Goal: Information Seeking & Learning: Compare options

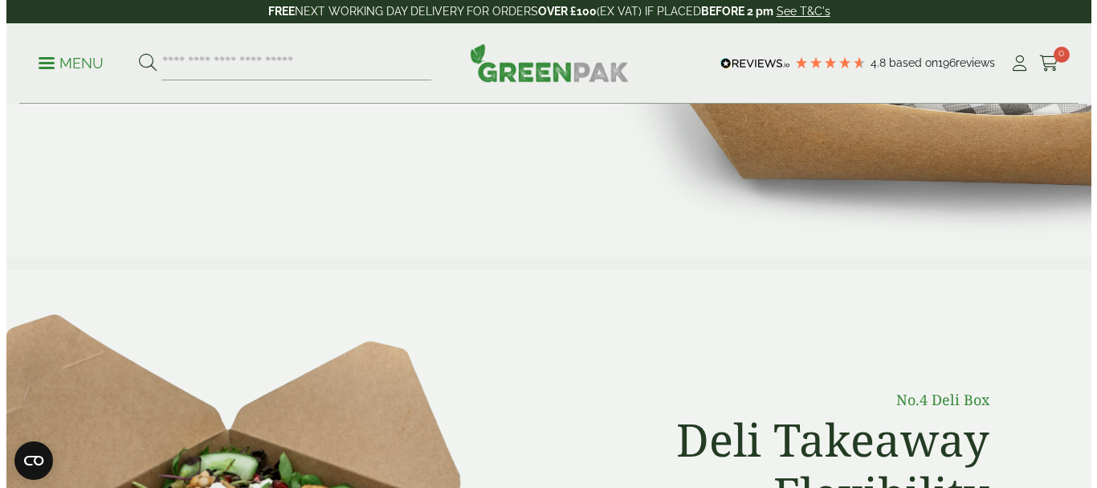
scroll to position [321, 0]
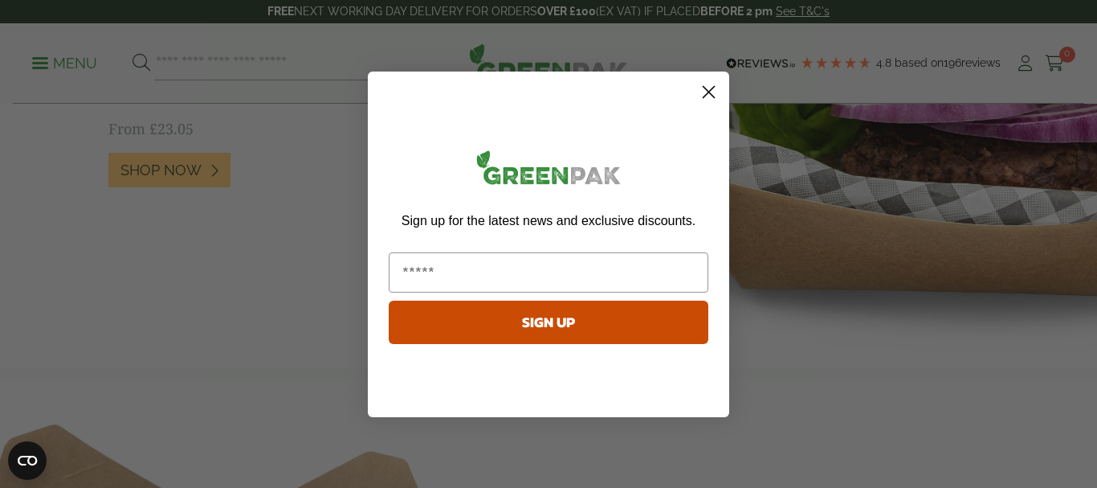
click at [708, 88] on circle "Close dialog" at bounding box center [709, 91] width 27 height 27
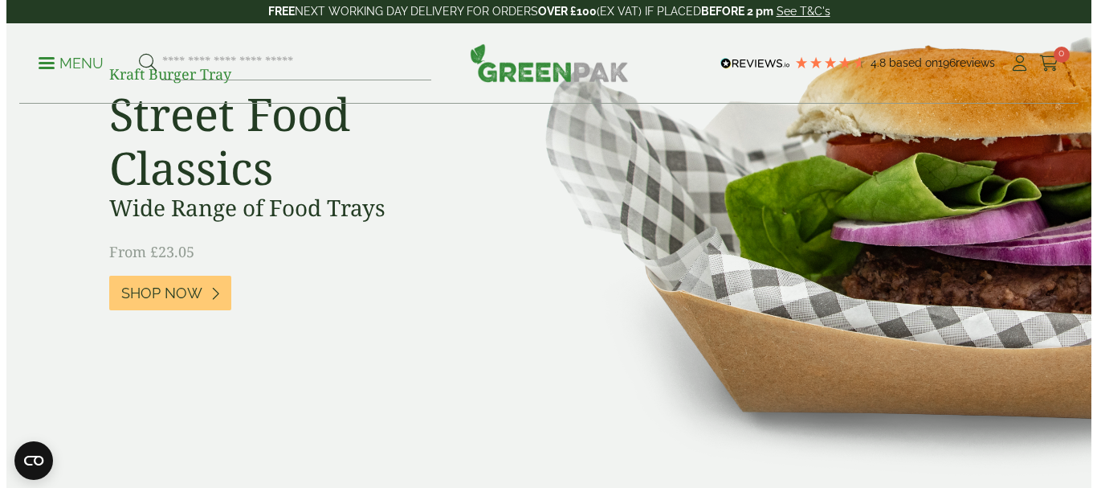
scroll to position [0, 0]
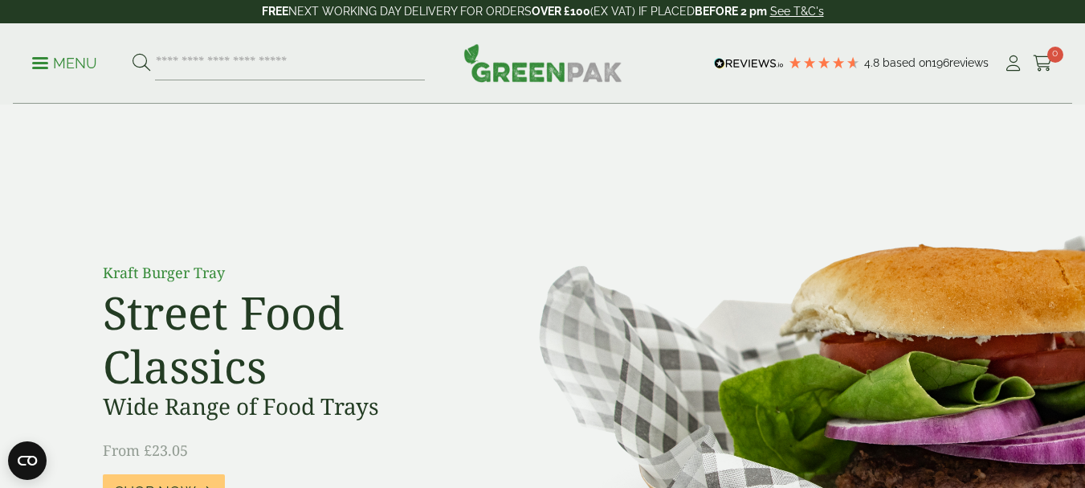
click at [39, 63] on span at bounding box center [40, 63] width 16 height 2
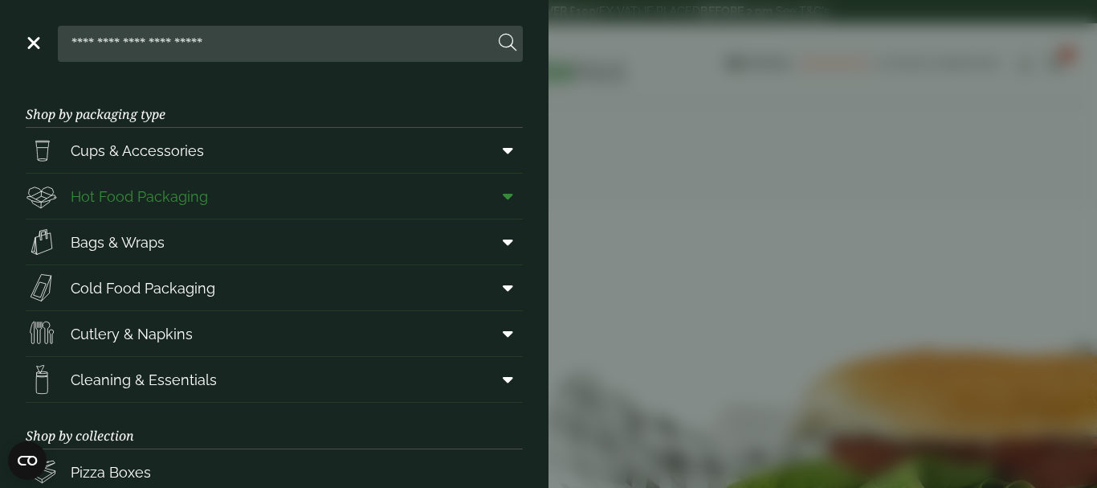
click at [95, 198] on span "Hot Food Packaging" at bounding box center [139, 197] width 137 height 22
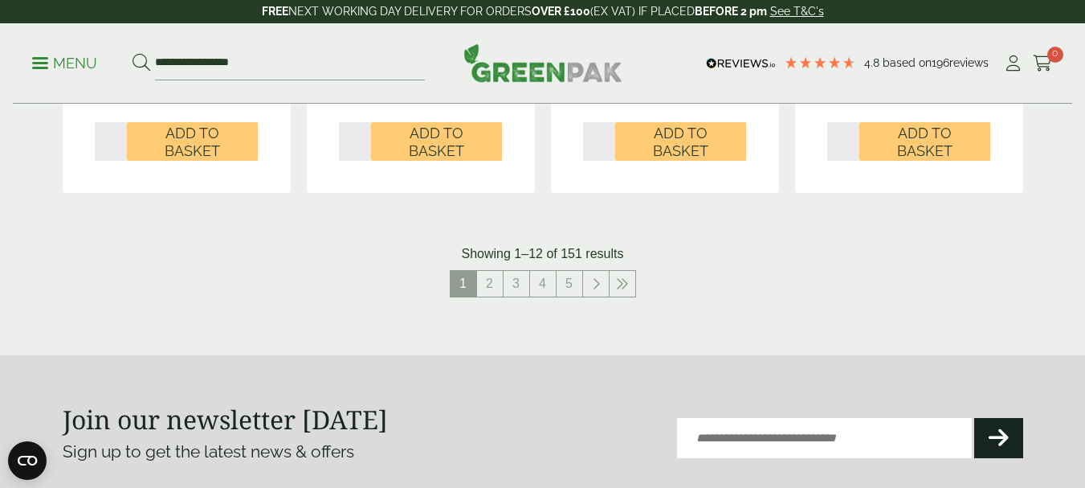
scroll to position [1847, 0]
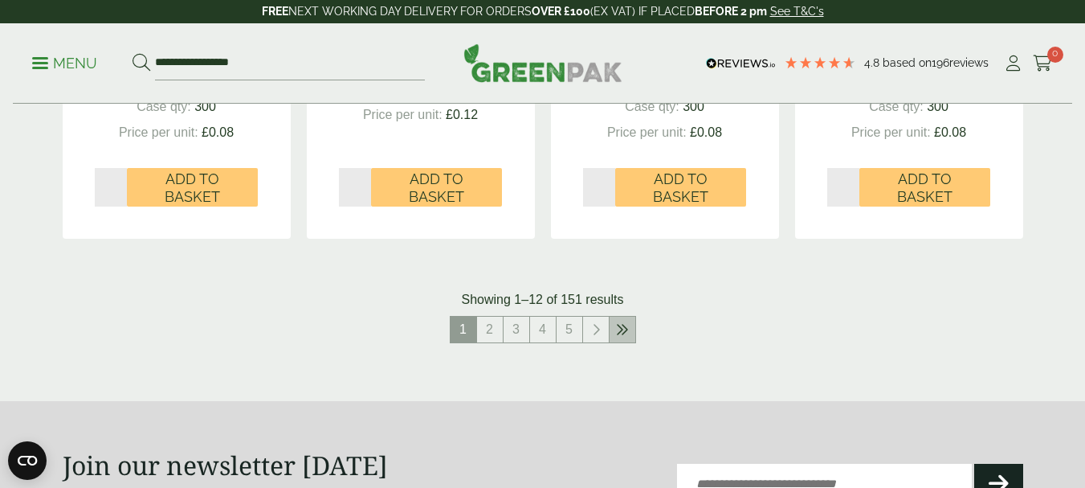
click at [618, 321] on link at bounding box center [623, 329] width 26 height 26
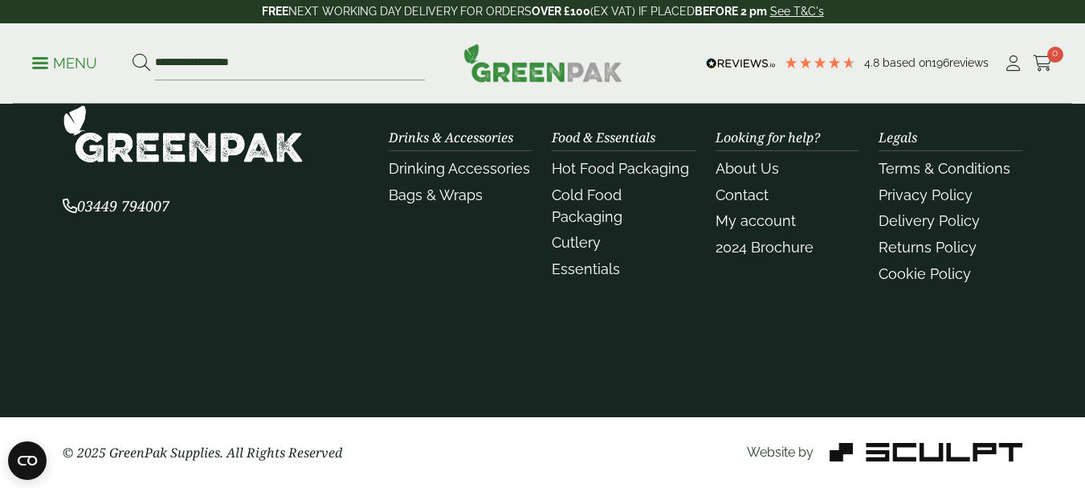
scroll to position [1825, 0]
click at [630, 461] on div "Website by" at bounding box center [705, 452] width 653 height 19
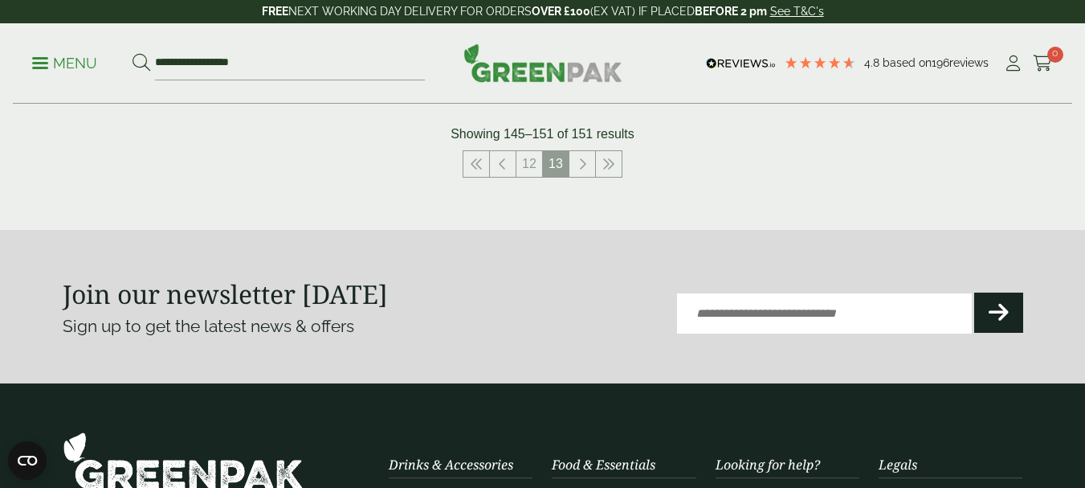
scroll to position [1526, 0]
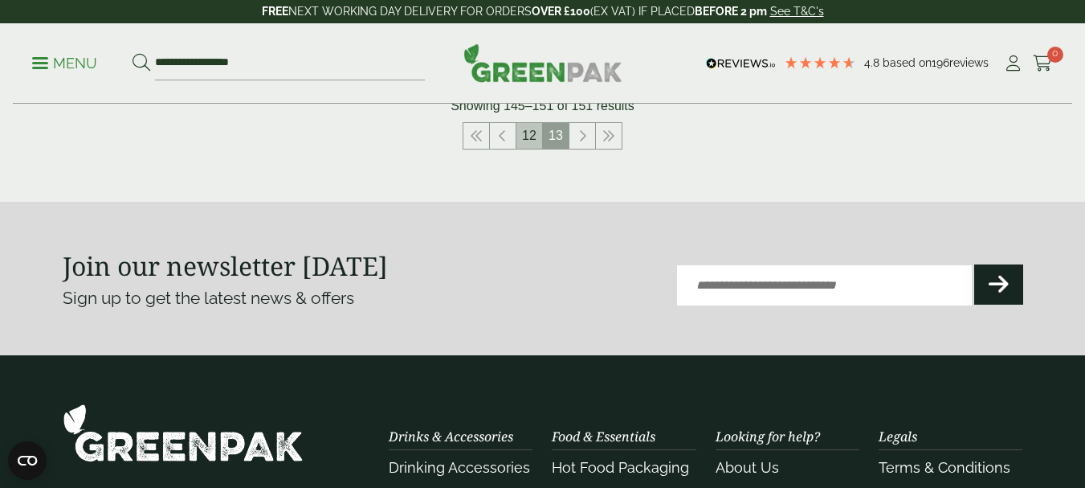
click at [523, 135] on link "12" at bounding box center [529, 136] width 26 height 26
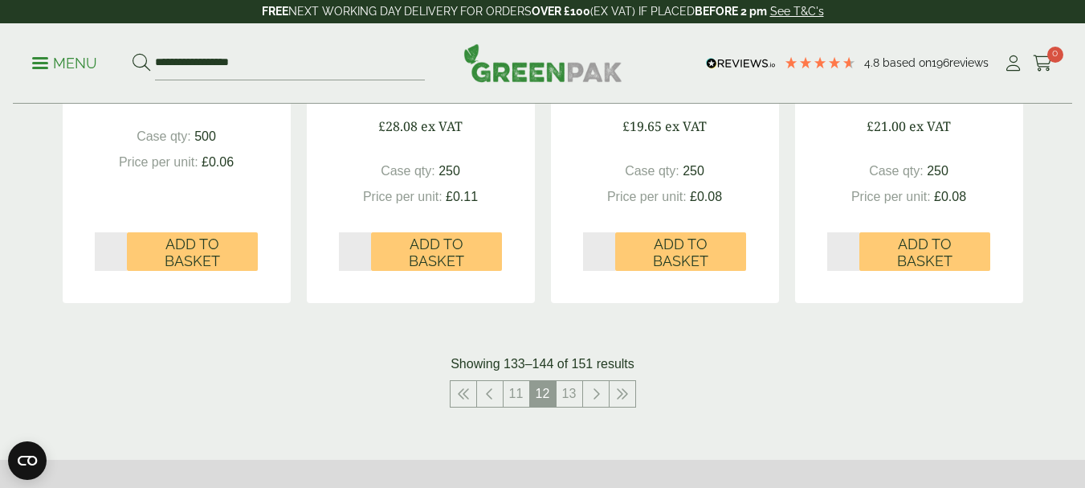
scroll to position [1767, 0]
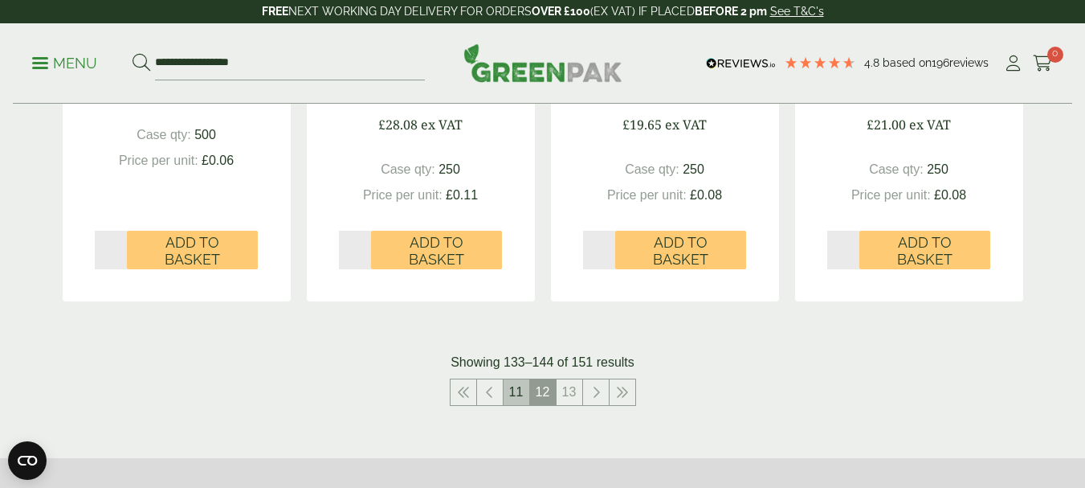
click at [510, 389] on link "11" at bounding box center [517, 392] width 26 height 26
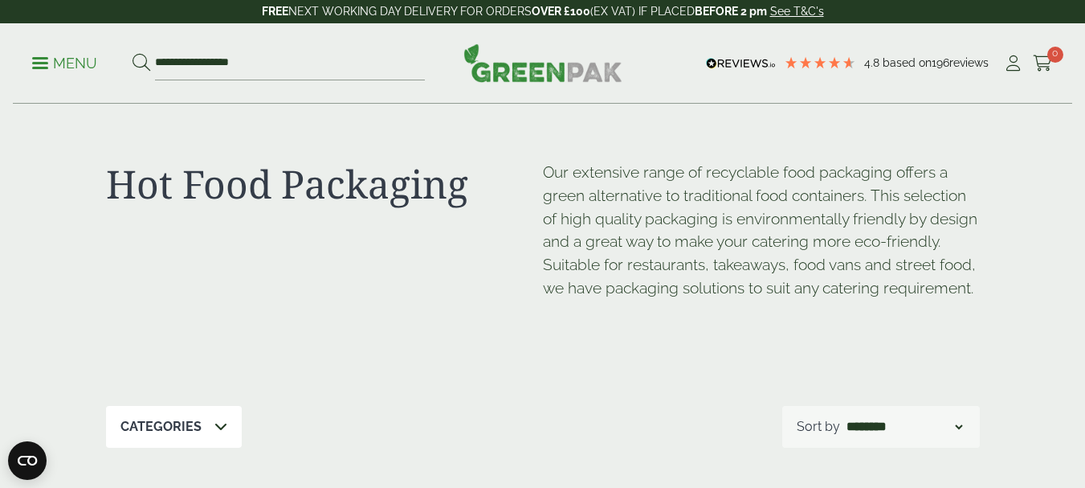
click at [206, 434] on div "Categories" at bounding box center [174, 427] width 136 height 42
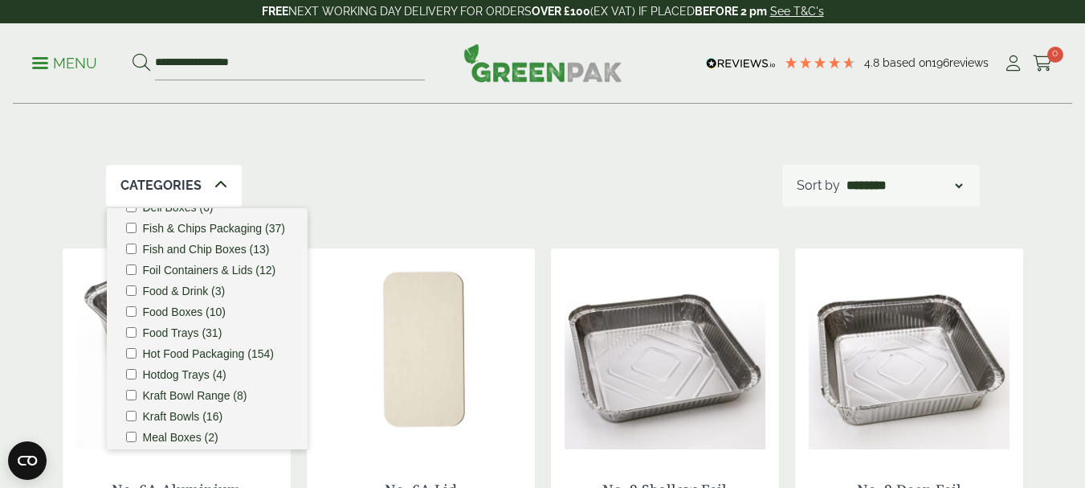
scroll to position [217, 0]
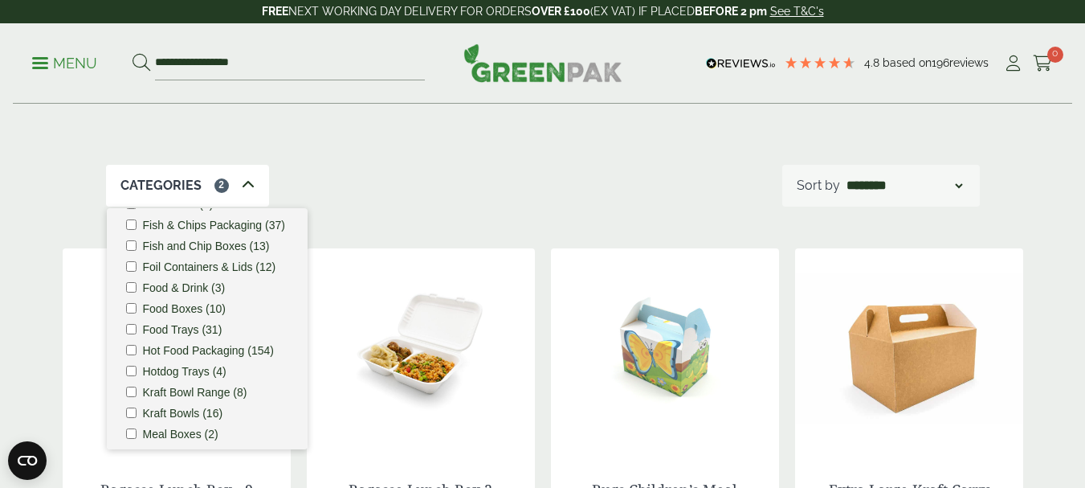
click at [466, 179] on div "Categories 2 Bagasse (22) Baguette Trays (2) Bestsellers (29) Burger Boxes (10)…" at bounding box center [543, 186] width 874 height 42
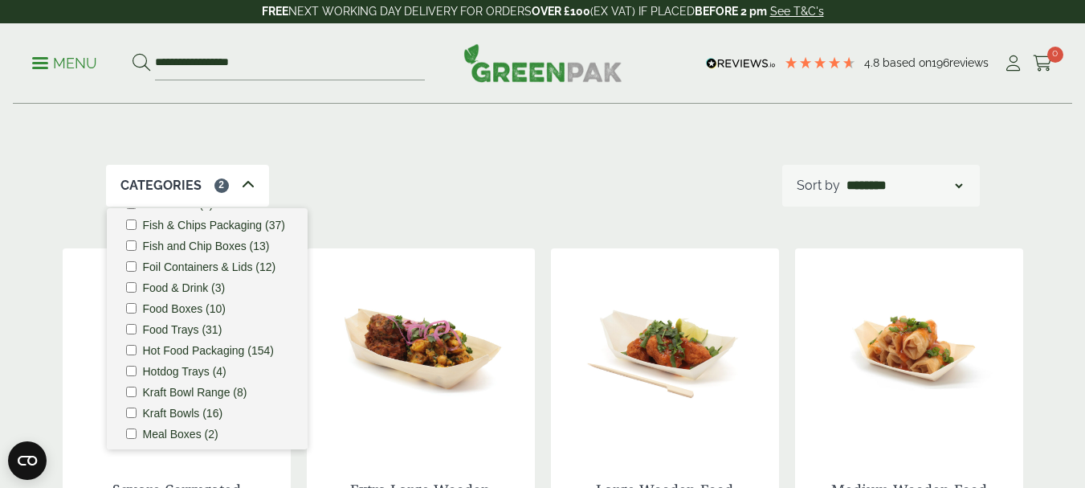
click at [568, 165] on div "Categories 2 Bagasse (22) Baguette Trays (2) Bestsellers (29) Burger Boxes (10)…" at bounding box center [543, 186] width 874 height 42
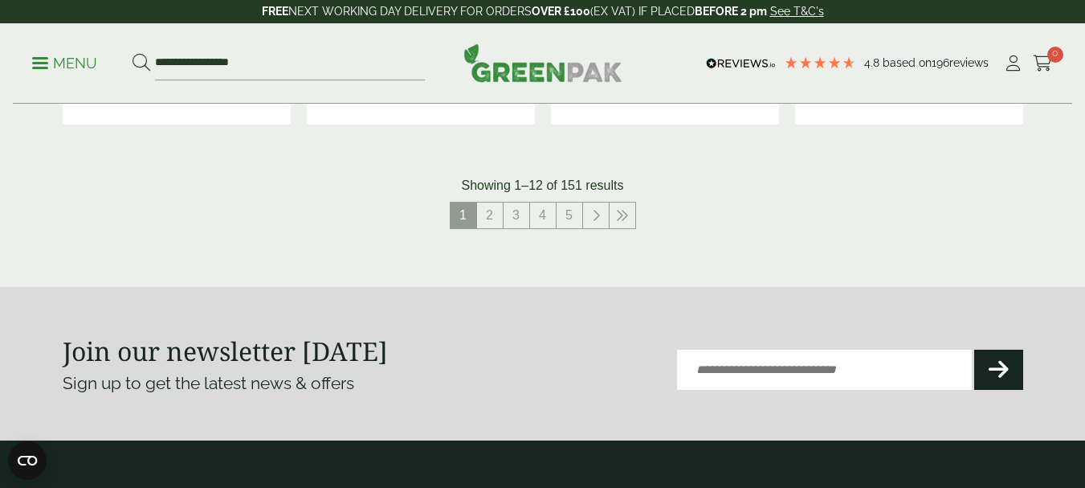
scroll to position [2008, 0]
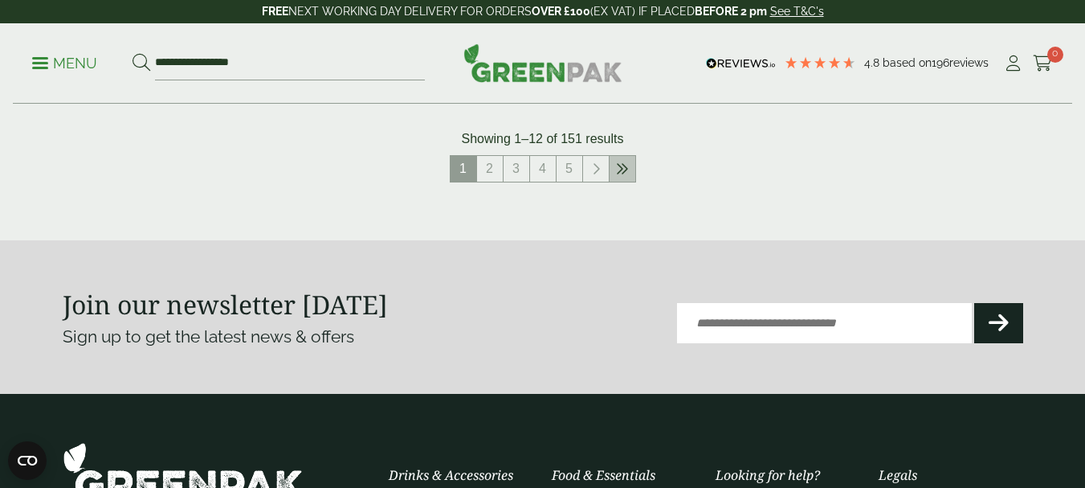
click at [626, 170] on icon at bounding box center [622, 168] width 13 height 13
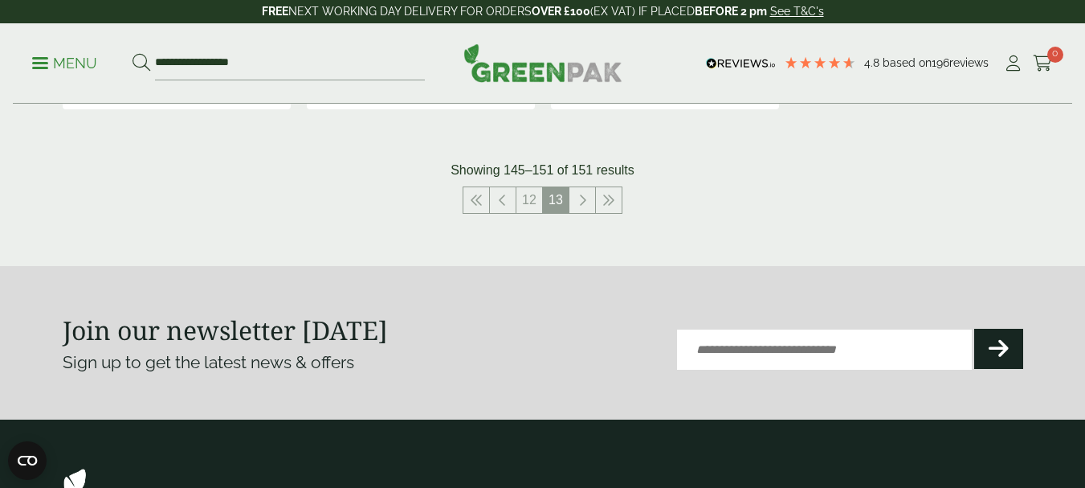
scroll to position [1526, 0]
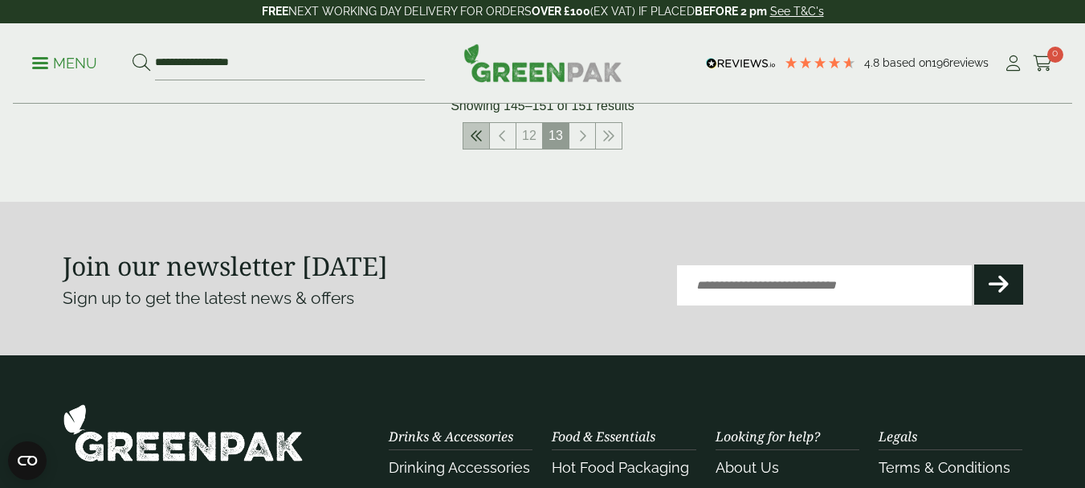
click at [482, 138] on icon at bounding box center [476, 135] width 13 height 13
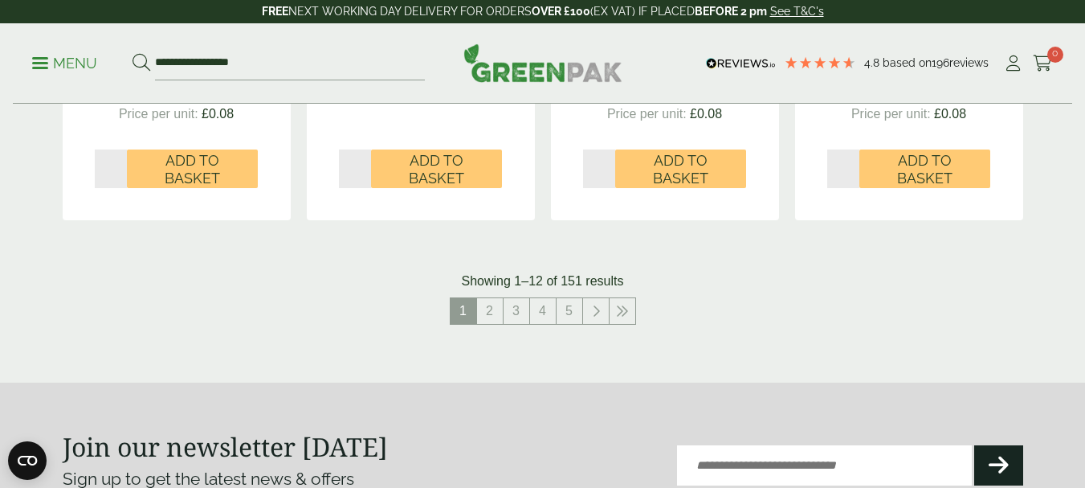
scroll to position [1847, 0]
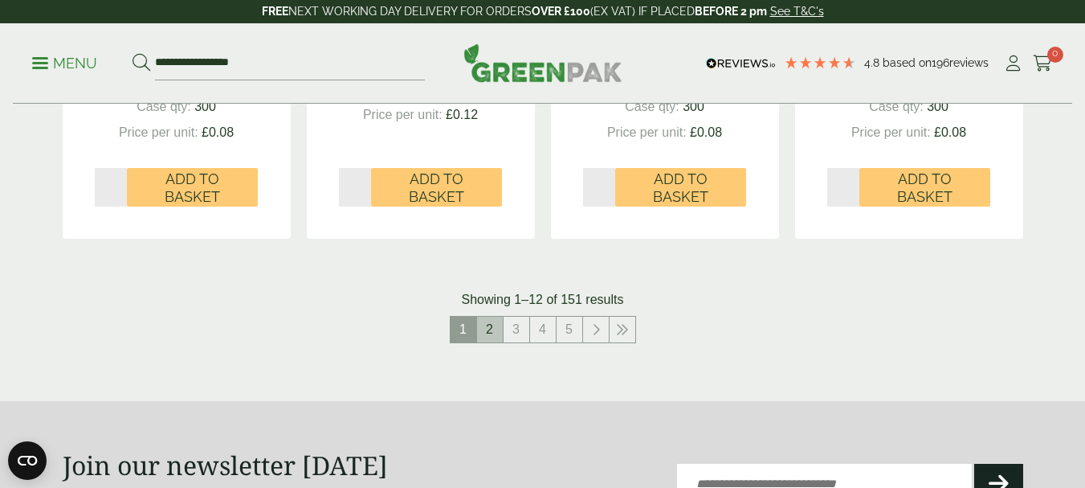
click at [496, 329] on link "2" at bounding box center [490, 329] width 26 height 26
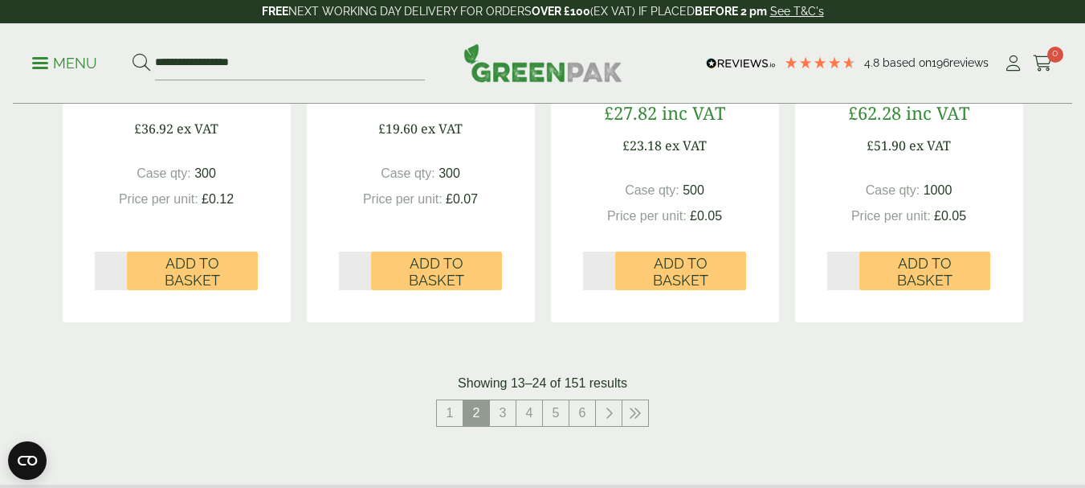
scroll to position [1847, 0]
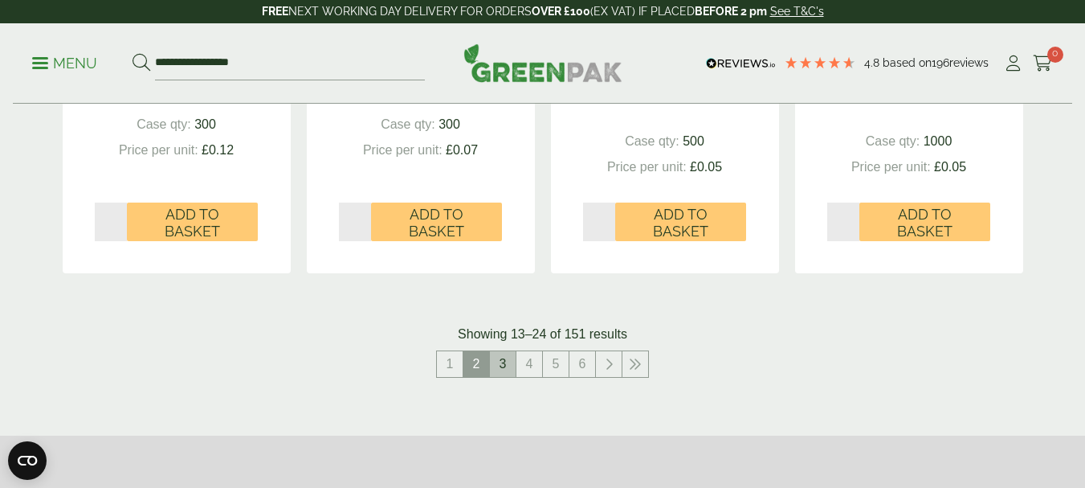
click at [497, 363] on link "3" at bounding box center [503, 364] width 26 height 26
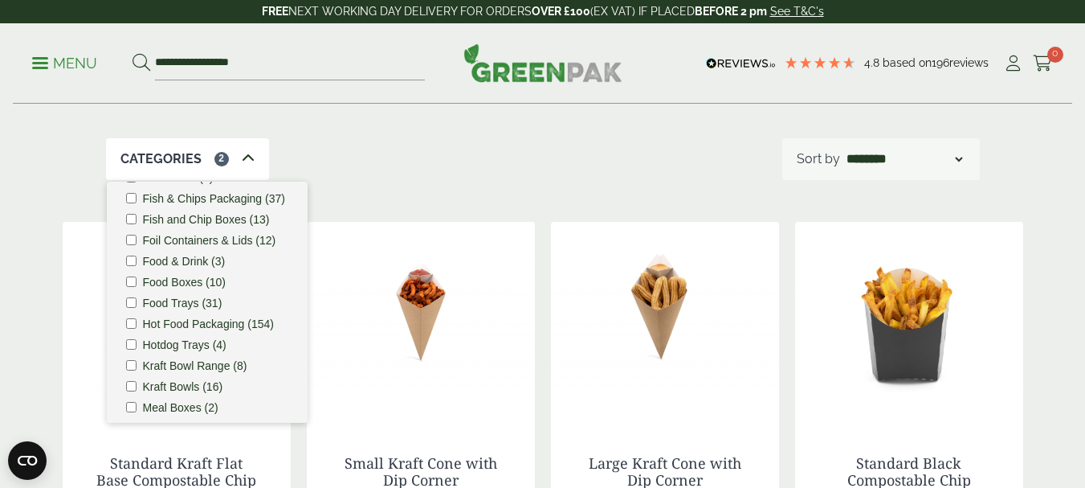
scroll to position [161, 0]
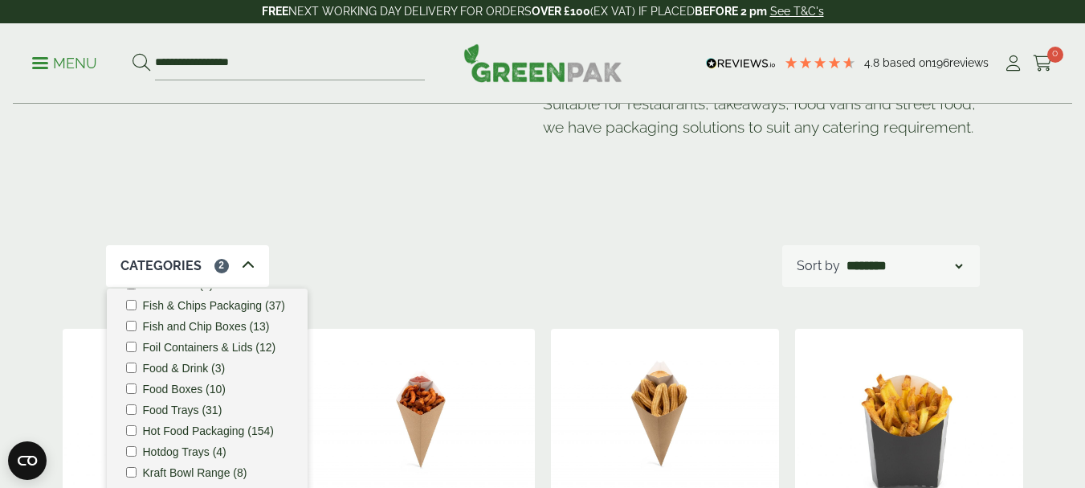
click at [372, 275] on div "Categories 2 Bagasse (22) Baguette Trays (2) Bestsellers (29) Burger Boxes (10)…" at bounding box center [543, 266] width 874 height 42
click at [238, 263] on div "Categories 2" at bounding box center [187, 266] width 163 height 42
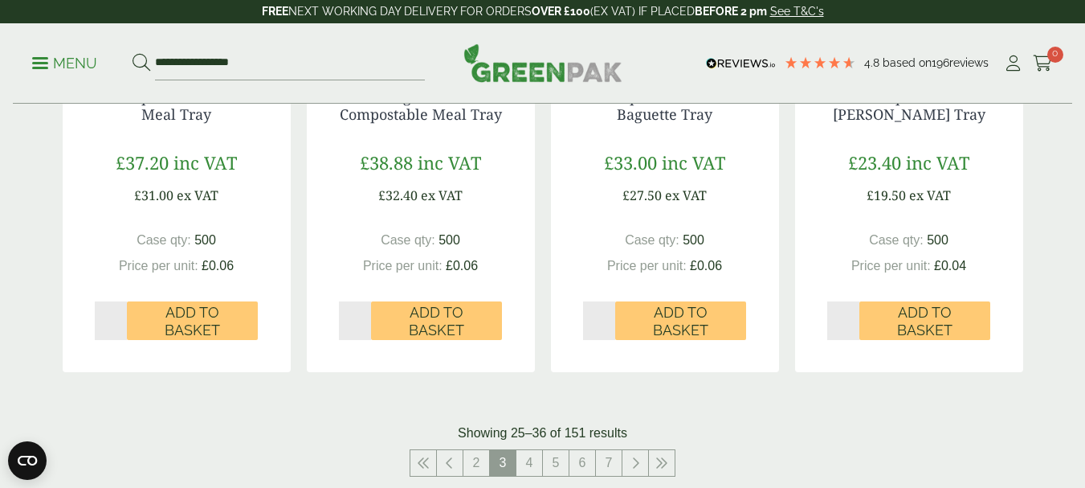
scroll to position [1847, 0]
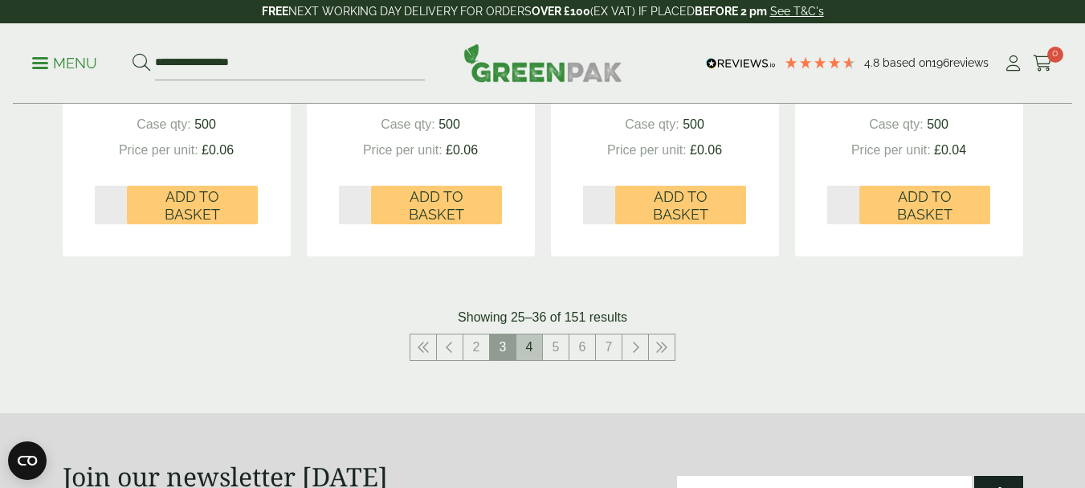
click at [528, 350] on link "4" at bounding box center [529, 347] width 26 height 26
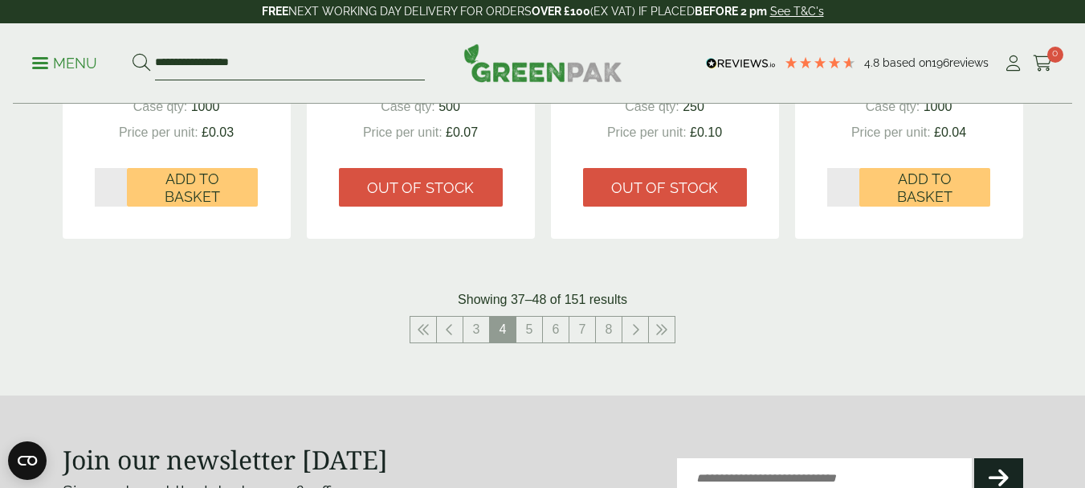
click at [318, 72] on input "**********" at bounding box center [290, 64] width 270 height 34
type input "*"
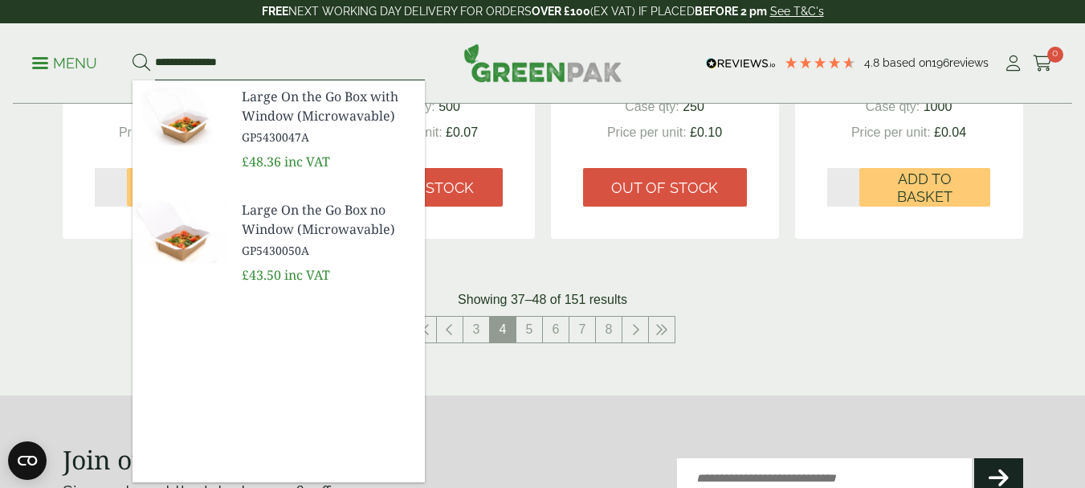
type input "**********"
click at [283, 135] on span "GP5430047A" at bounding box center [327, 137] width 170 height 17
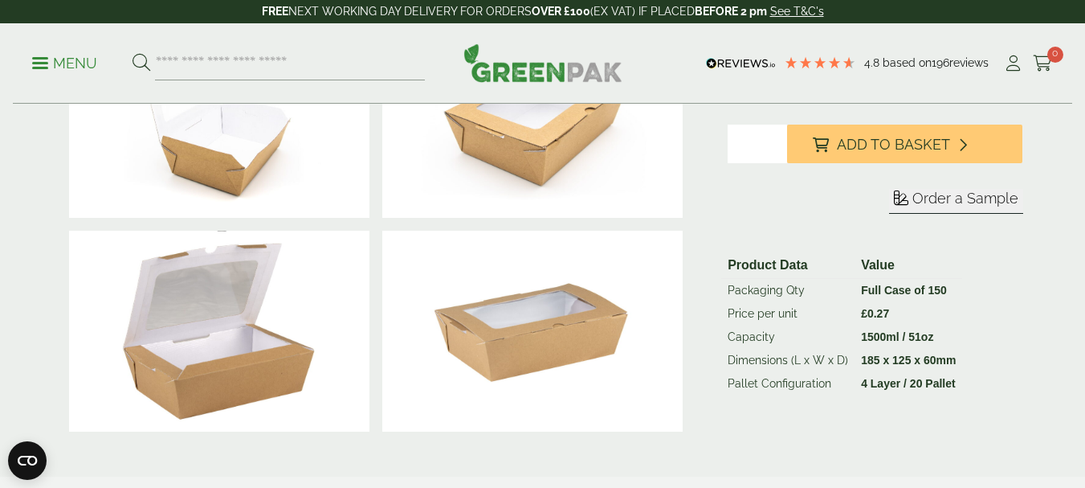
scroll to position [321, 0]
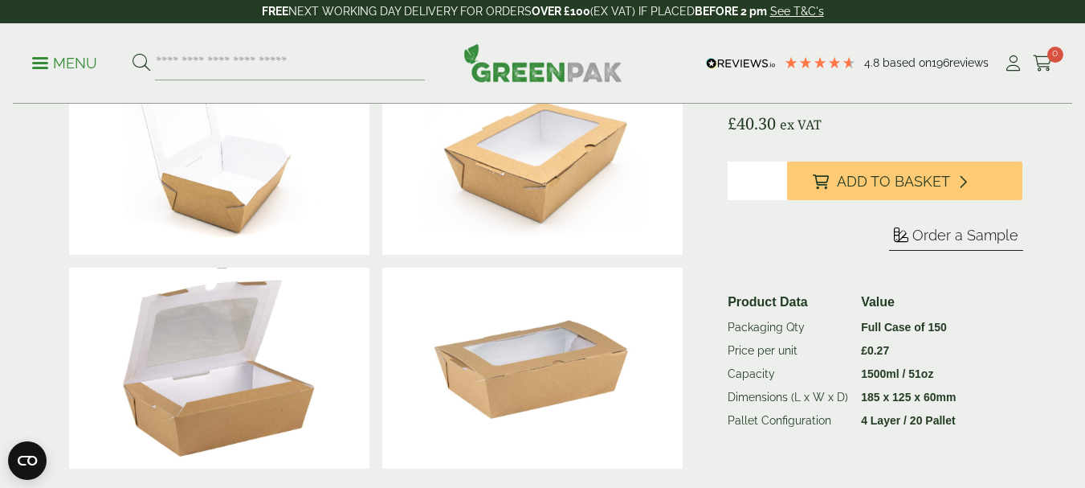
click at [240, 206] on img at bounding box center [219, 155] width 300 height 201
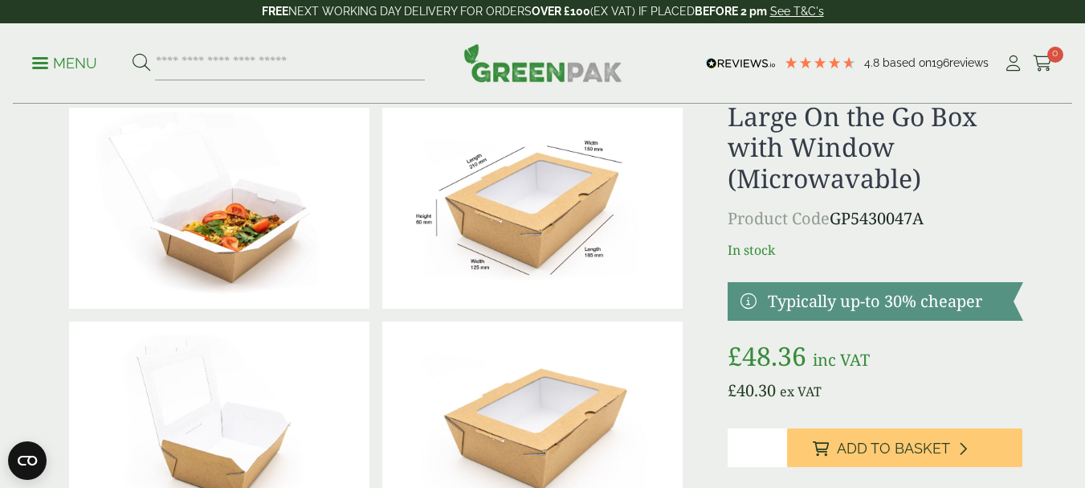
scroll to position [0, 0]
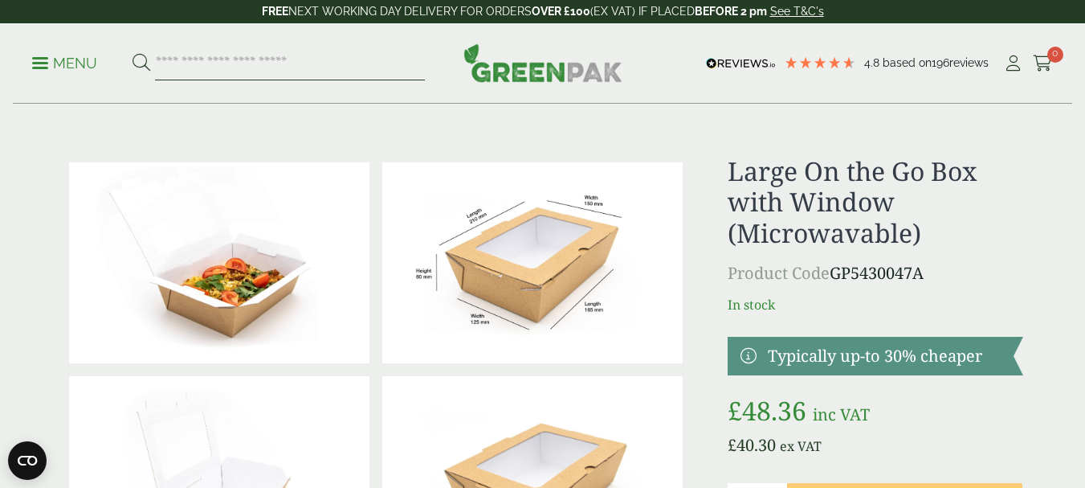
click at [249, 59] on input "search" at bounding box center [290, 64] width 270 height 34
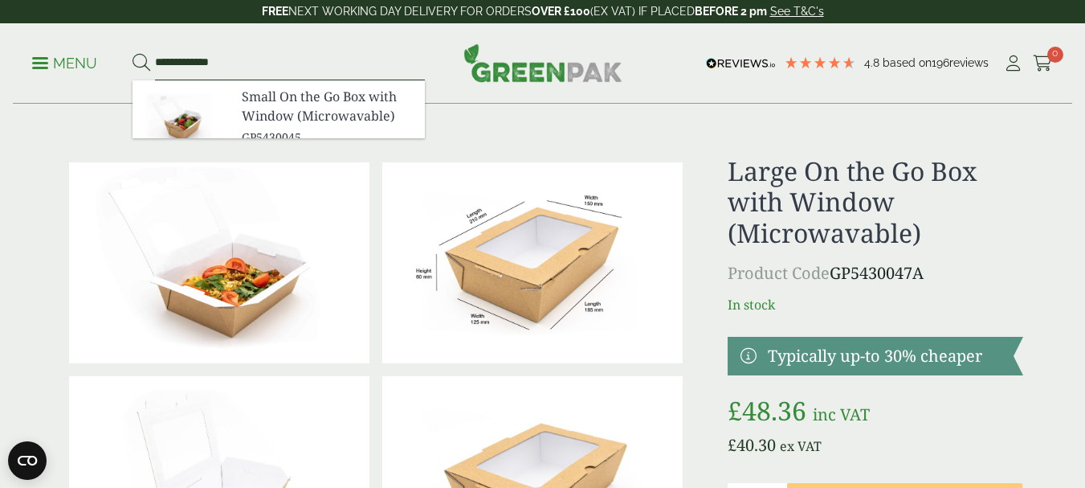
type input "**********"
click at [133, 53] on button at bounding box center [142, 63] width 18 height 21
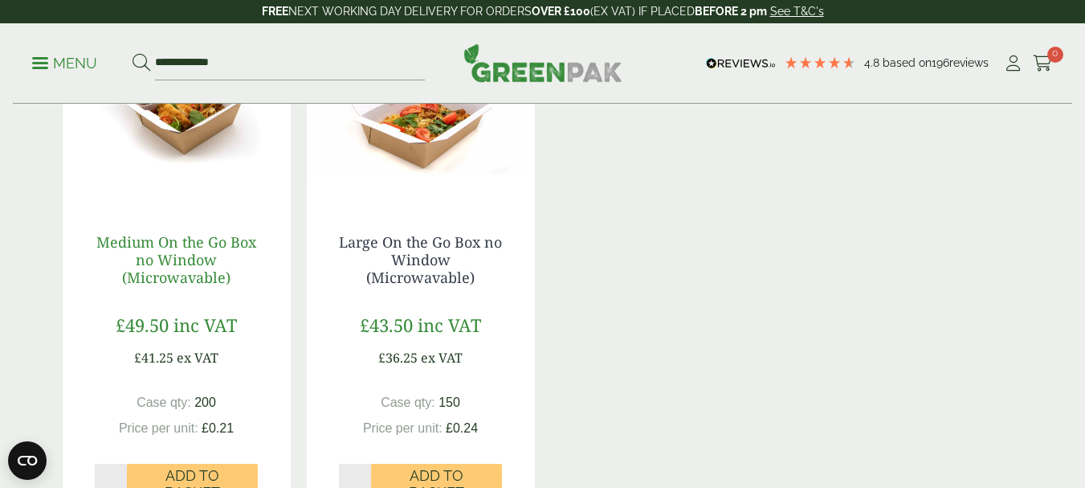
scroll to position [883, 0]
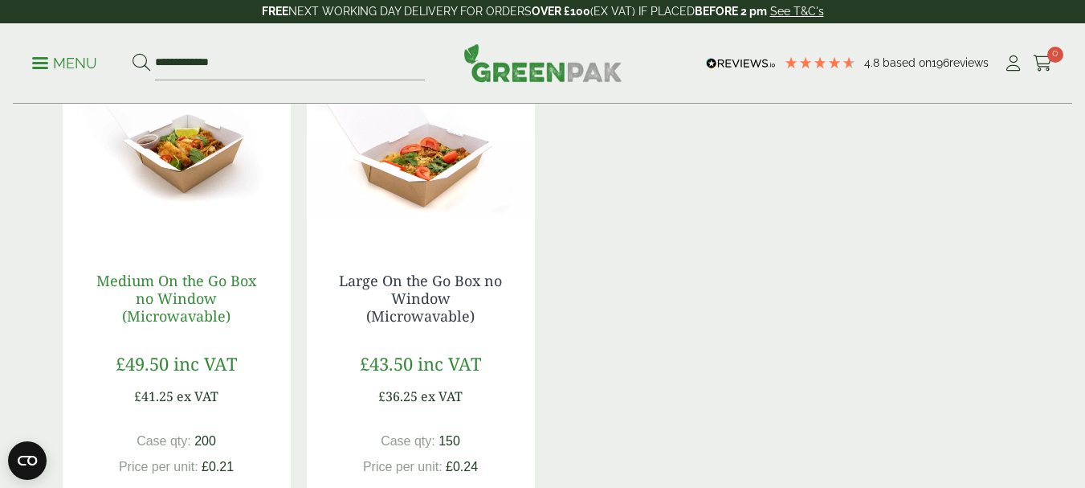
click at [199, 295] on link "Medium On the Go Box no Window (Microwavable)" at bounding box center [176, 298] width 160 height 54
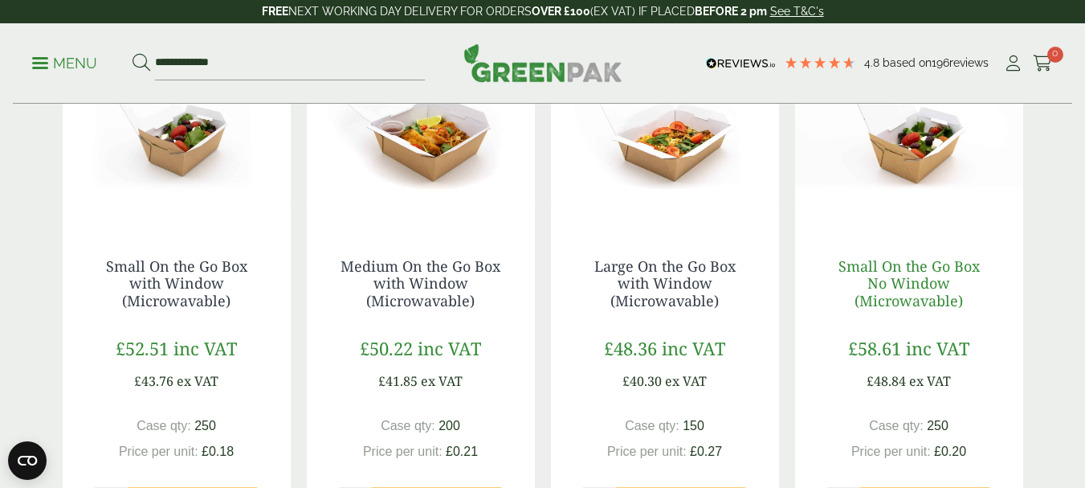
scroll to position [321, 0]
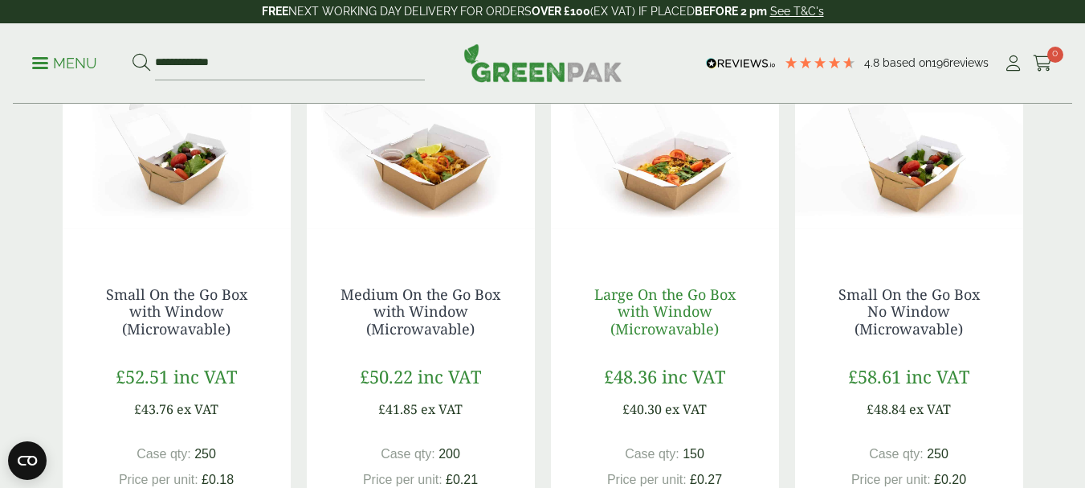
click at [640, 310] on link "Large On the Go Box with Window (Microwavable)" at bounding box center [664, 311] width 141 height 54
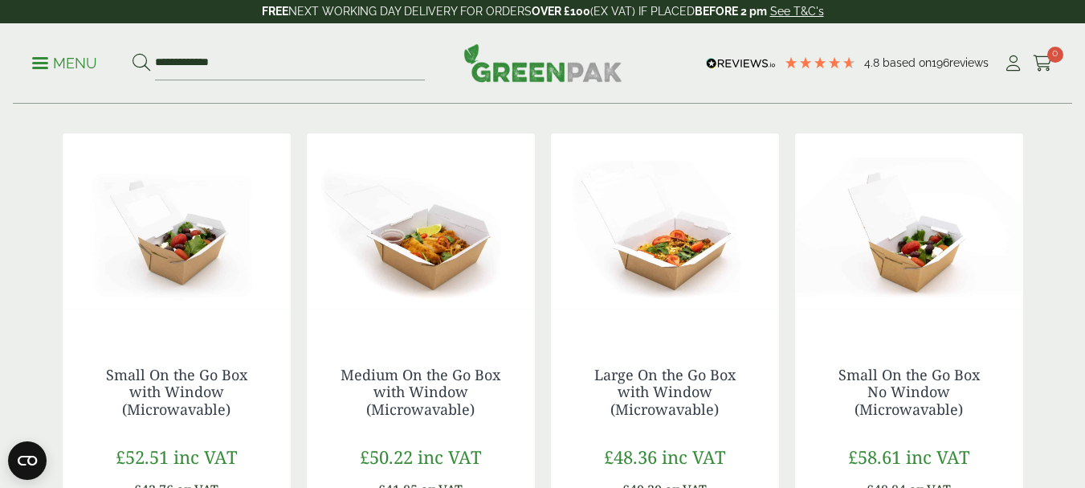
scroll to position [321, 0]
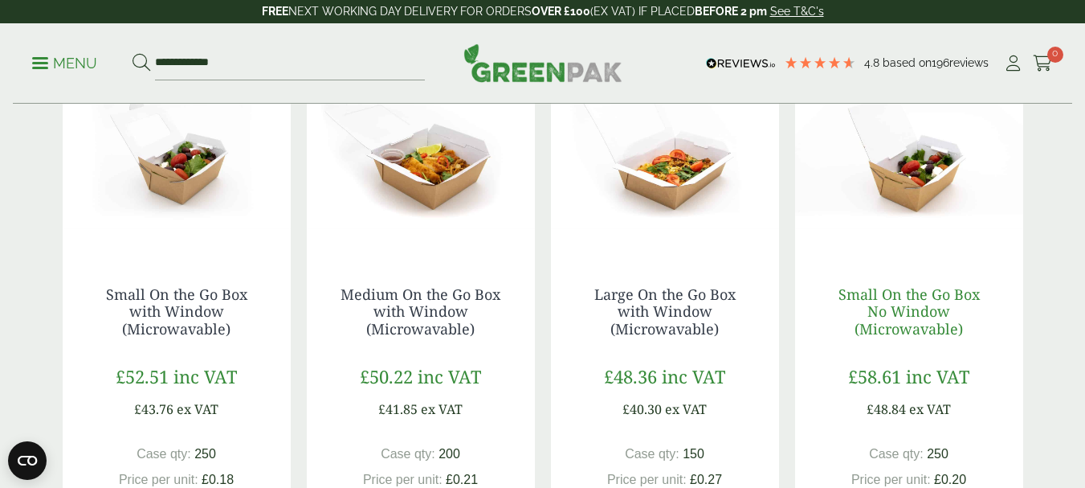
click at [902, 330] on link "Small On the Go Box No Window (Microwavable)" at bounding box center [908, 311] width 141 height 54
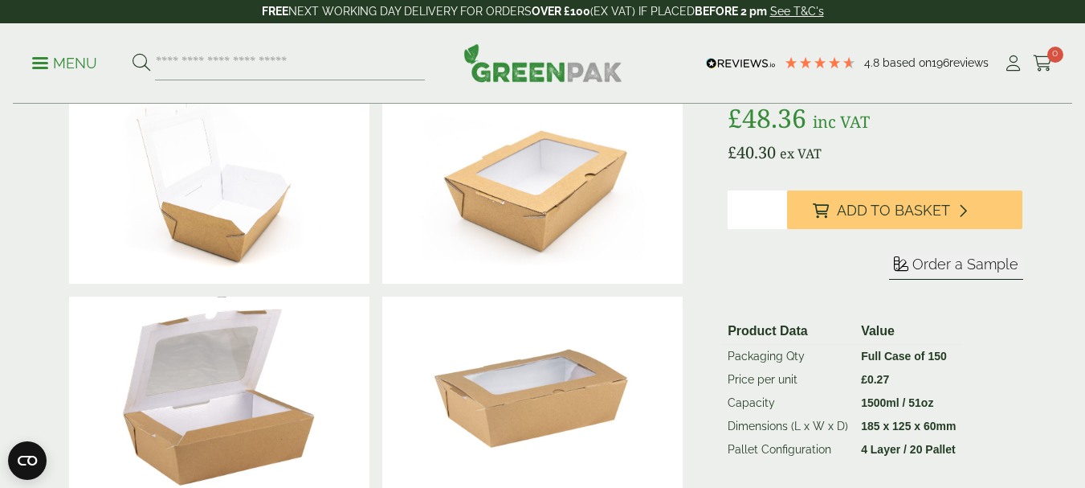
scroll to position [321, 0]
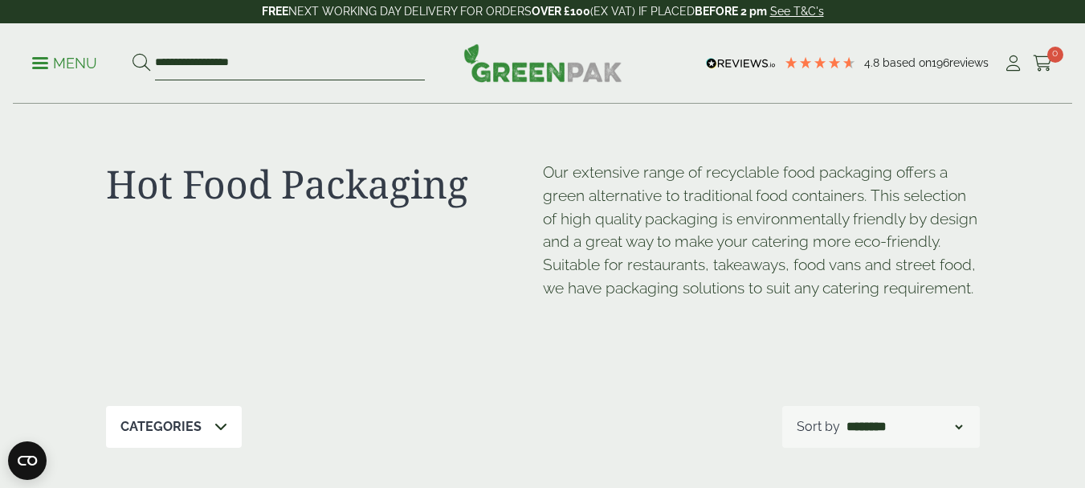
drag, startPoint x: 266, startPoint y: 63, endPoint x: 124, endPoint y: 79, distance: 142.2
click at [124, 79] on ul "**********" at bounding box center [228, 64] width 393 height 34
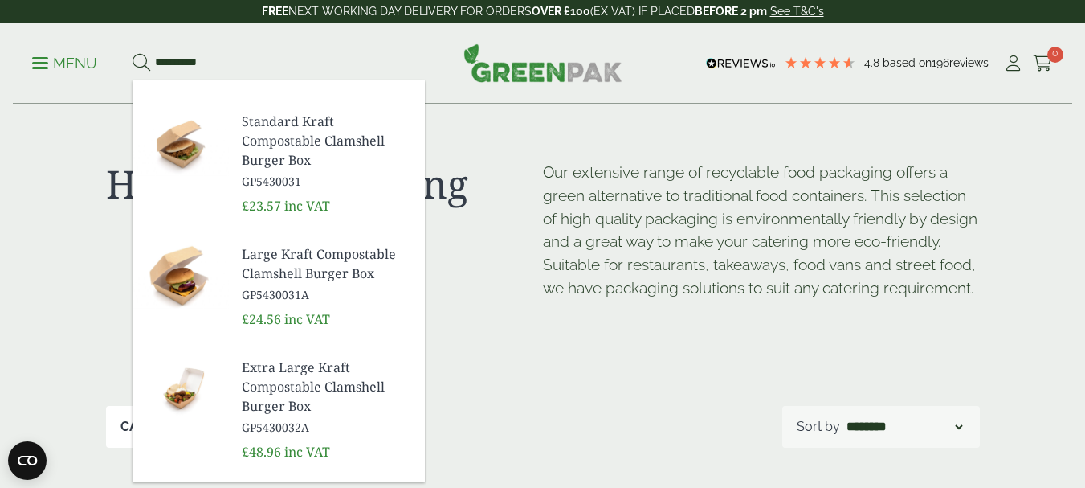
scroll to position [355, 0]
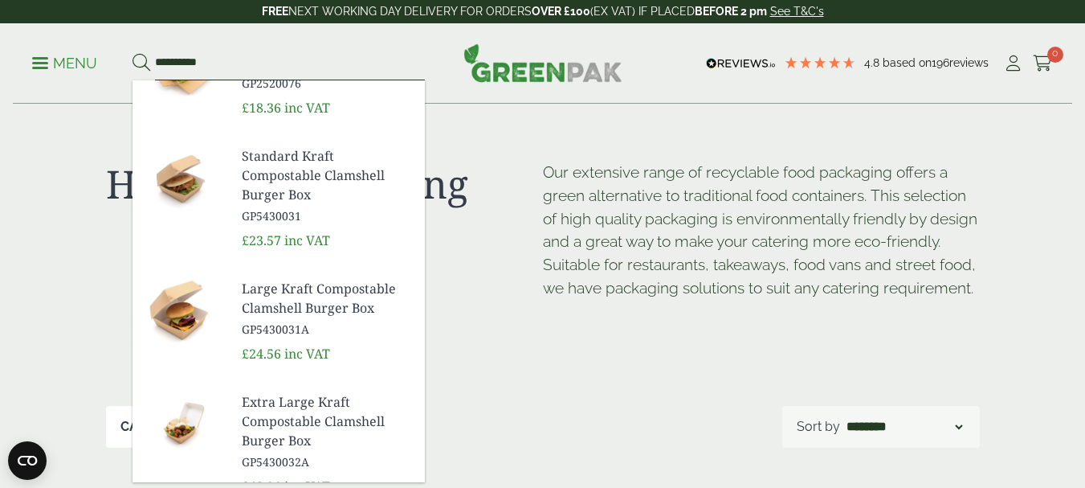
type input "**********"
